Goal: Information Seeking & Learning: Learn about a topic

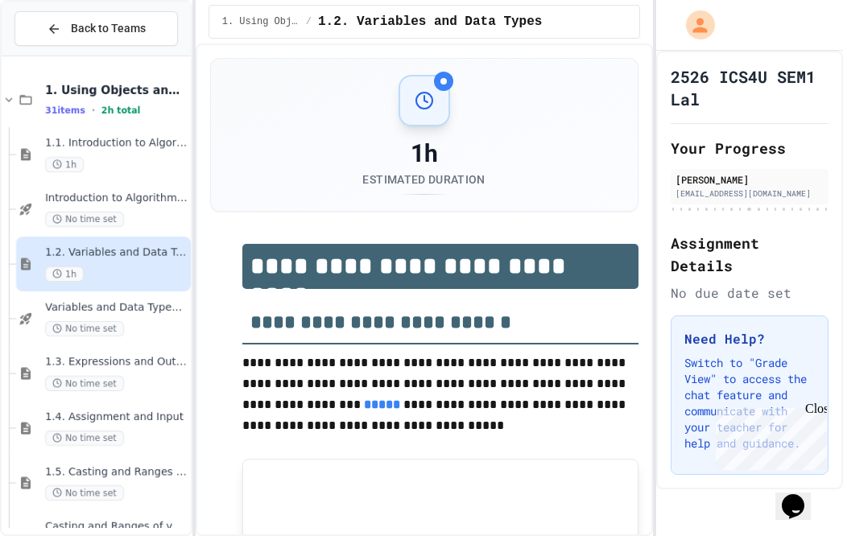
scroll to position [7802, 0]
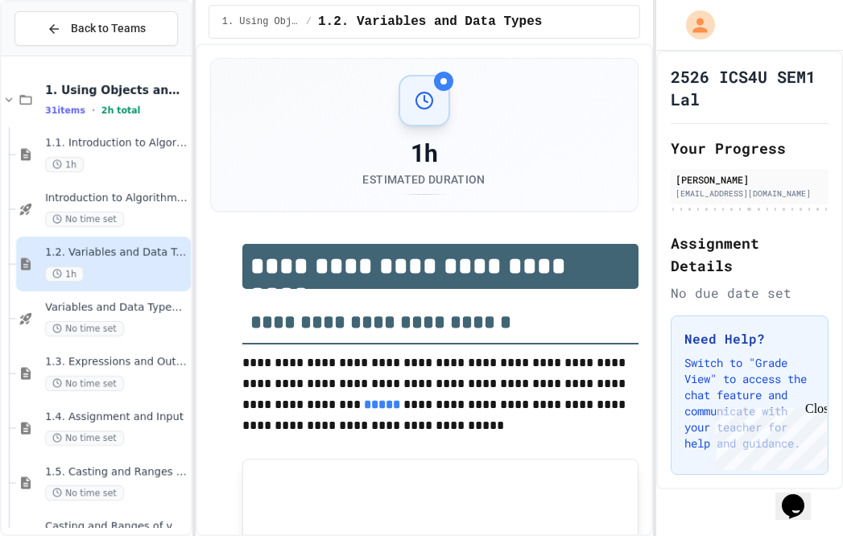
scroll to position [7802, 0]
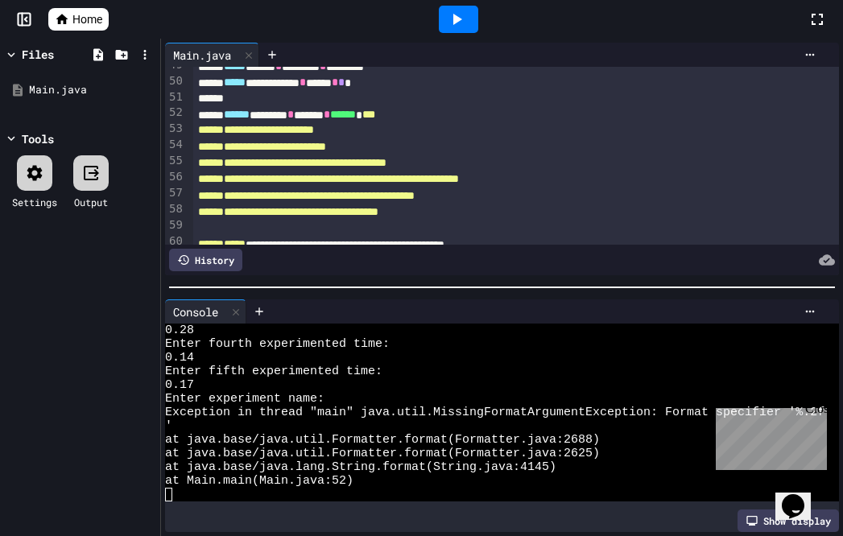
scroll to position [804, 0]
